Goal: Find specific page/section: Find specific page/section

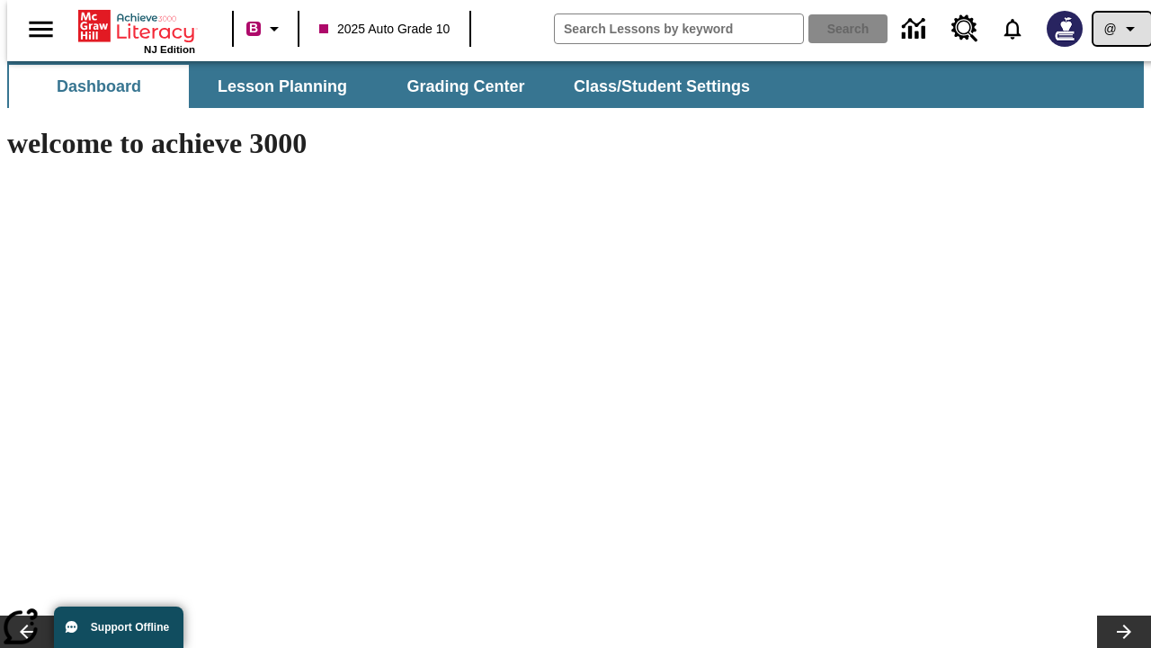
click at [1120, 29] on icon "Profile/Settings" at bounding box center [1131, 29] width 22 height 22
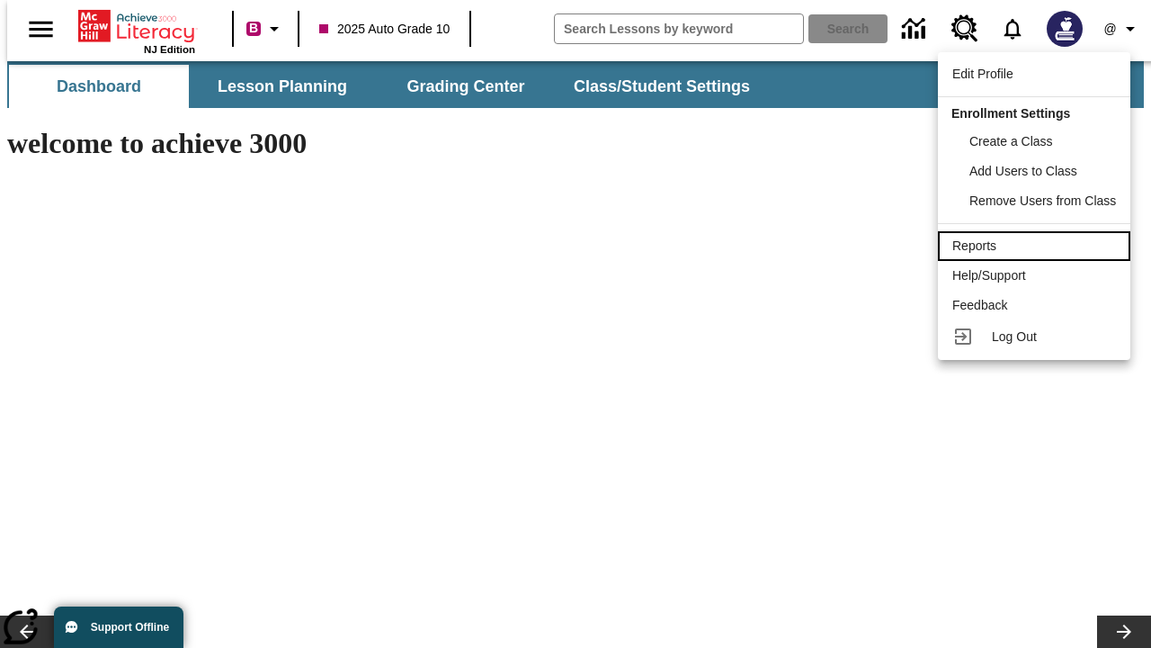
click at [1037, 246] on div "Reports" at bounding box center [1034, 246] width 164 height 19
